Goal: Information Seeking & Learning: Learn about a topic

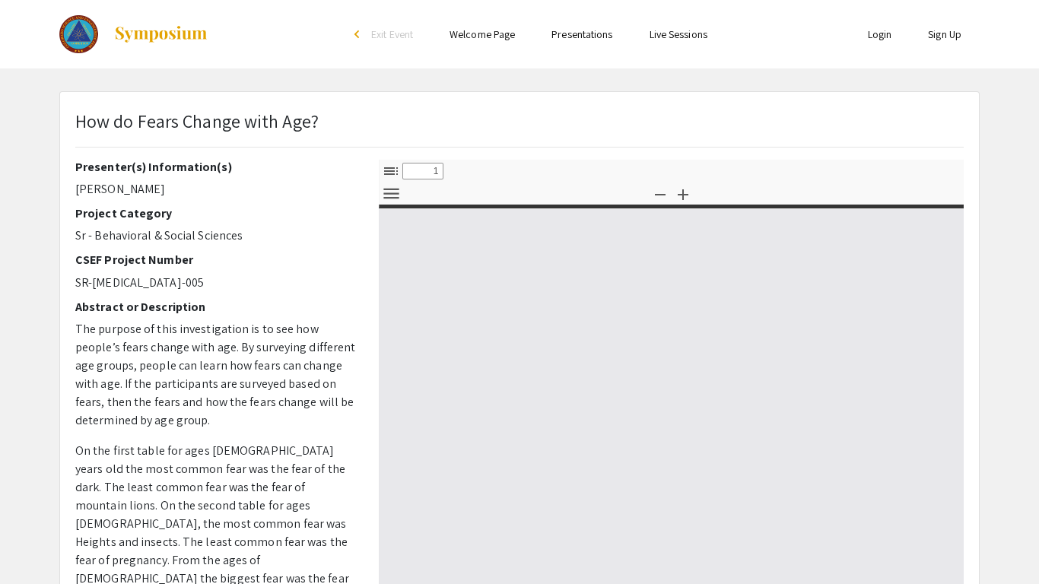
select select "custom"
type input "0"
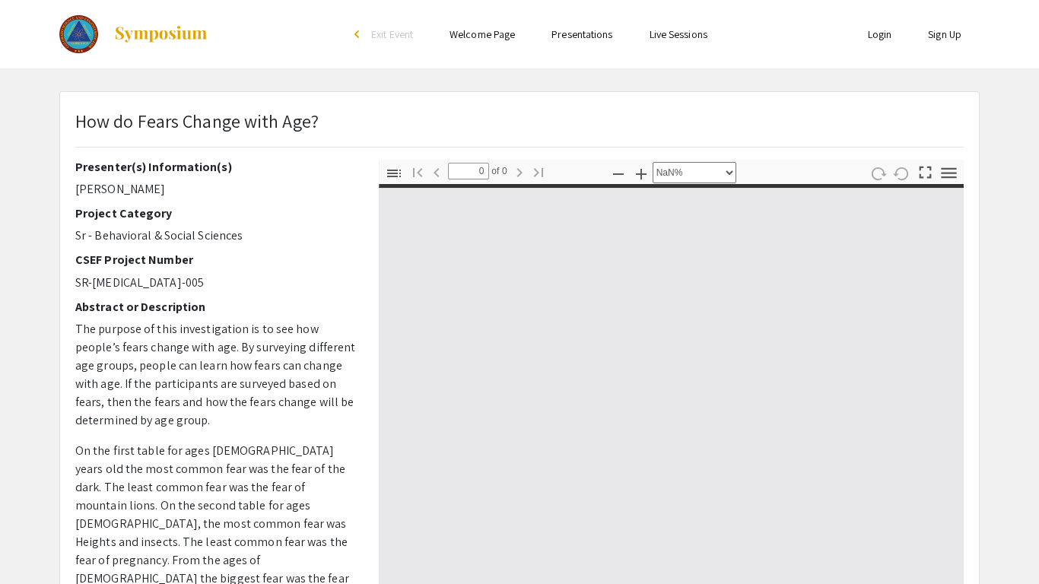
select select "auto"
type input "1"
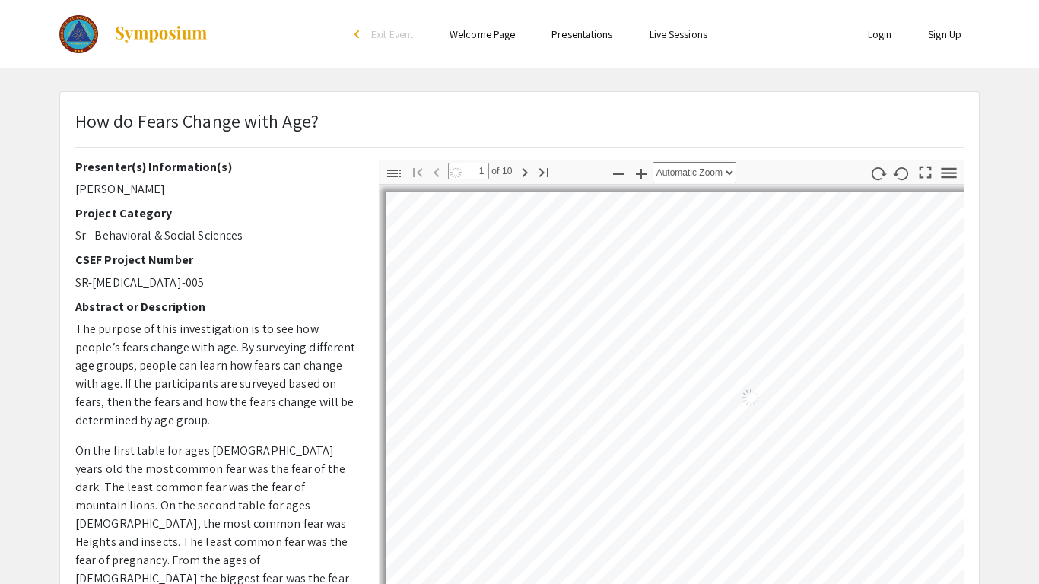
select select "auto"
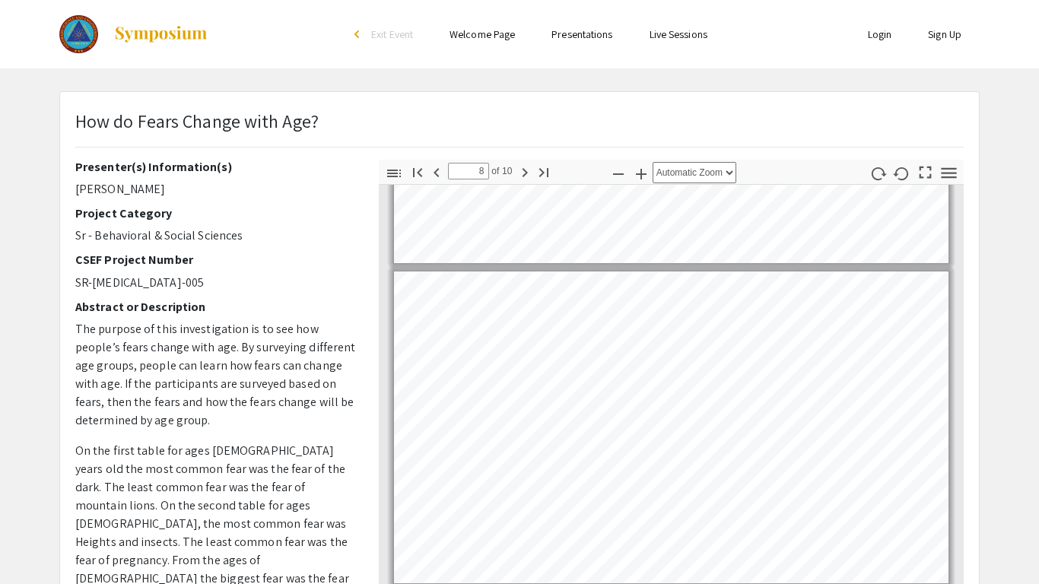
scroll to position [2163, 0]
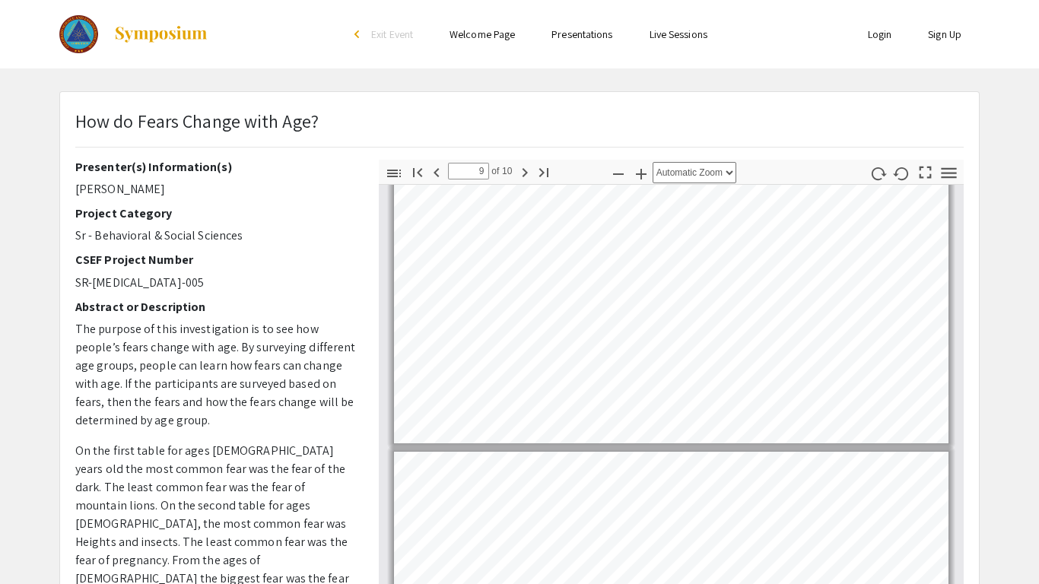
type input "10"
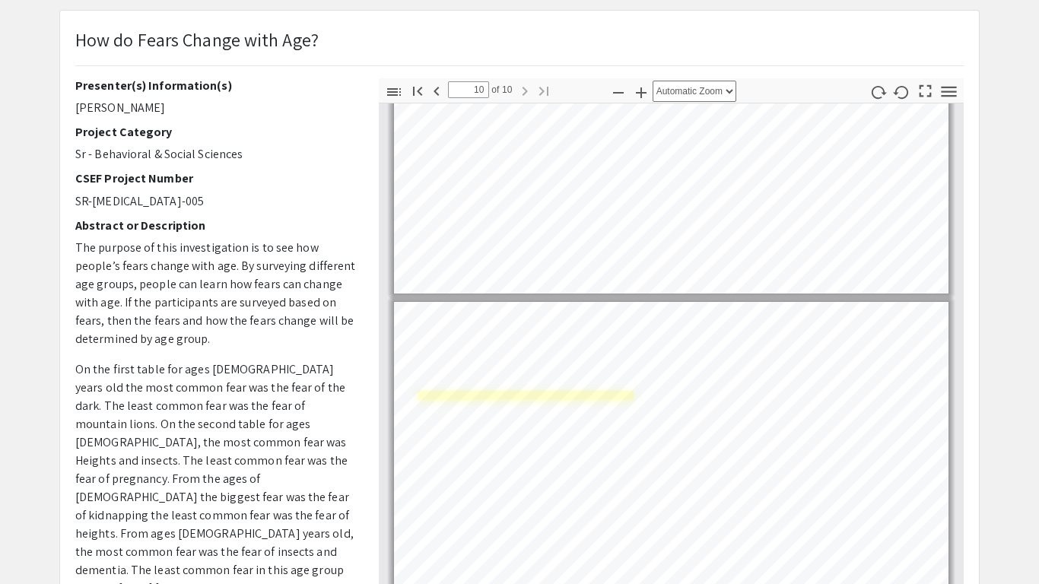
scroll to position [2688, 0]
select select "page-width"
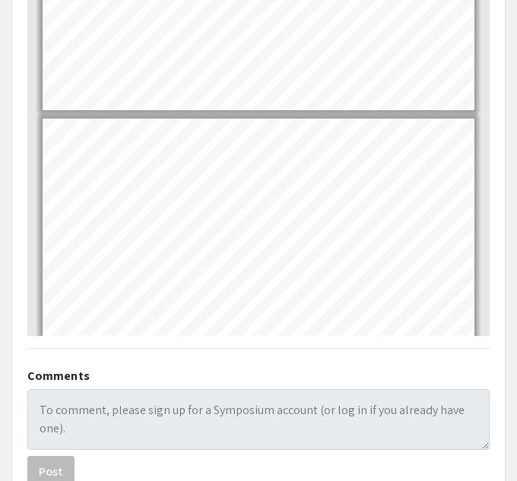
scroll to position [1764, 0]
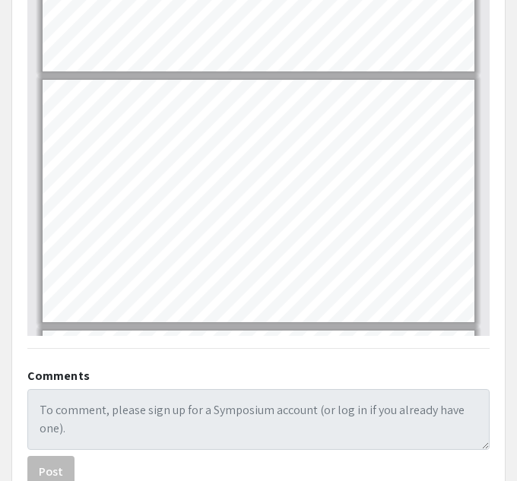
type input "9"
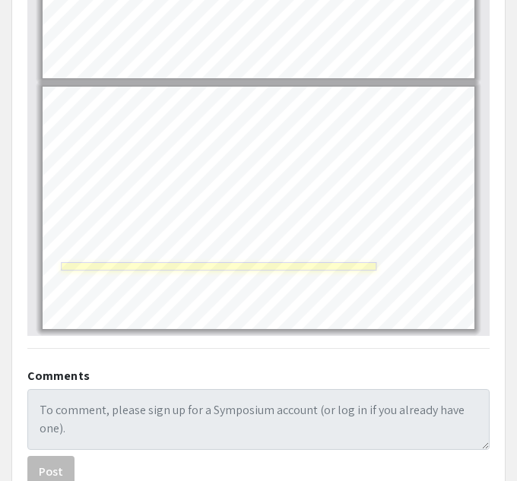
click at [345, 262] on link "Page 10" at bounding box center [220, 266] width 316 height 8
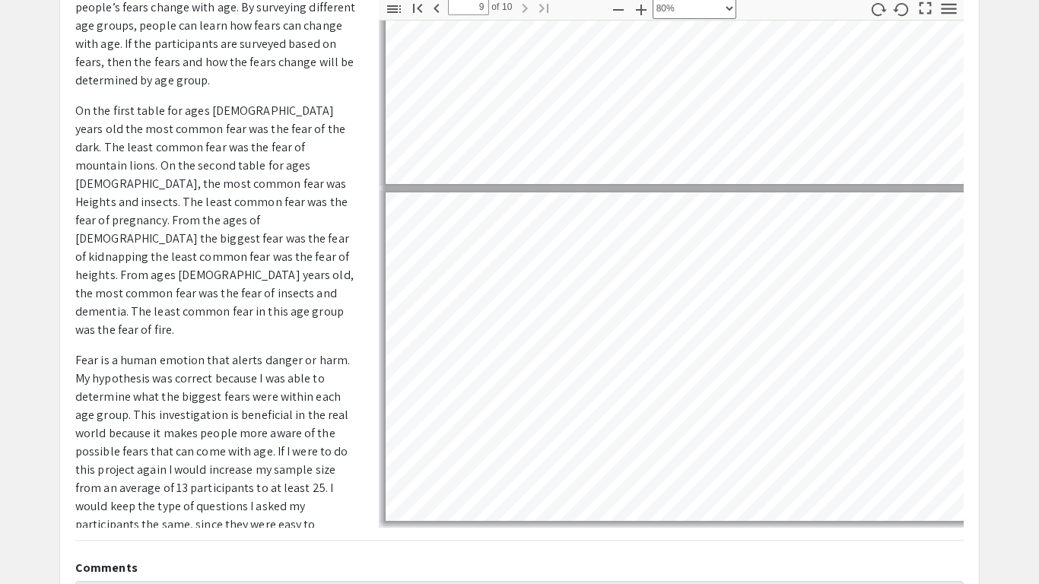
scroll to position [2864, 0]
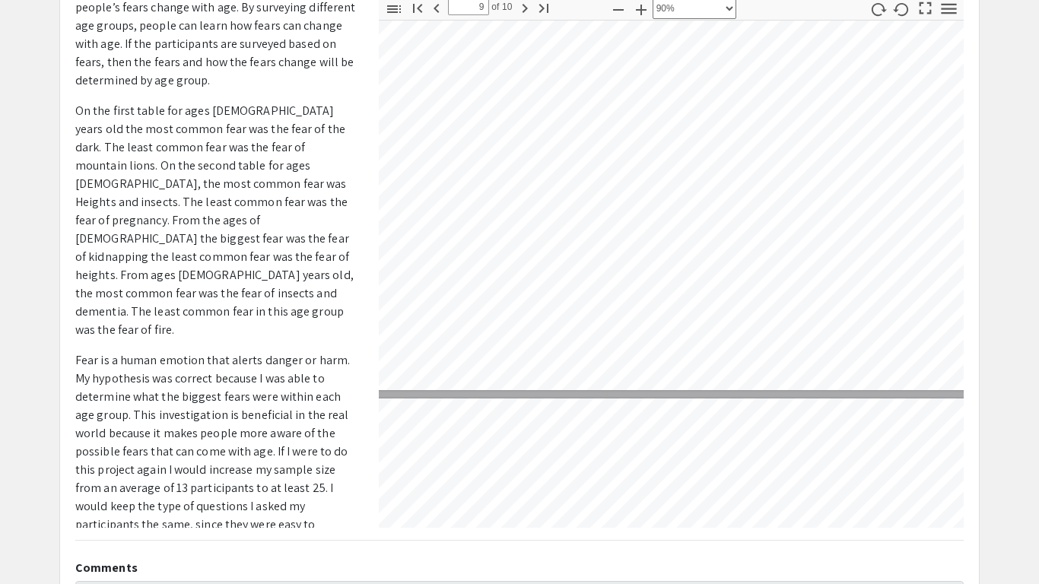
select select "1"
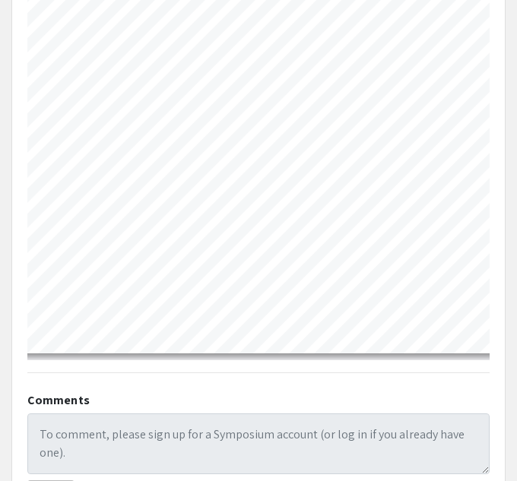
scroll to position [859, 0]
